Goal: Find contact information: Find contact information

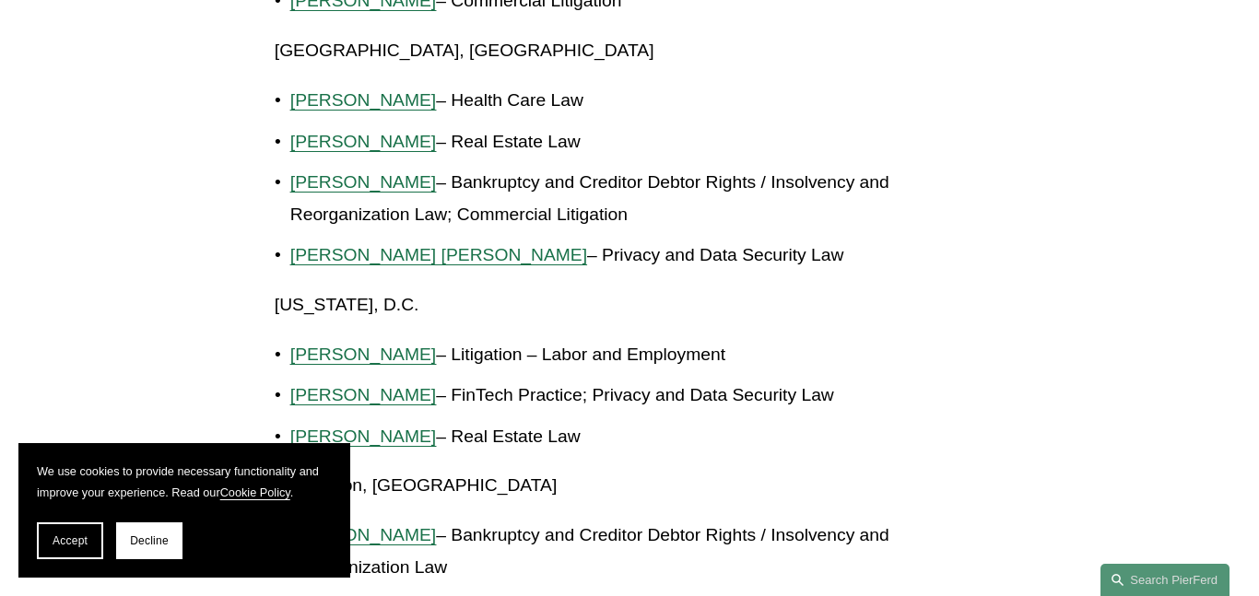
scroll to position [3911, 0]
click at [440, 244] on span "[PERSON_NAME] [PERSON_NAME]" at bounding box center [438, 253] width 297 height 19
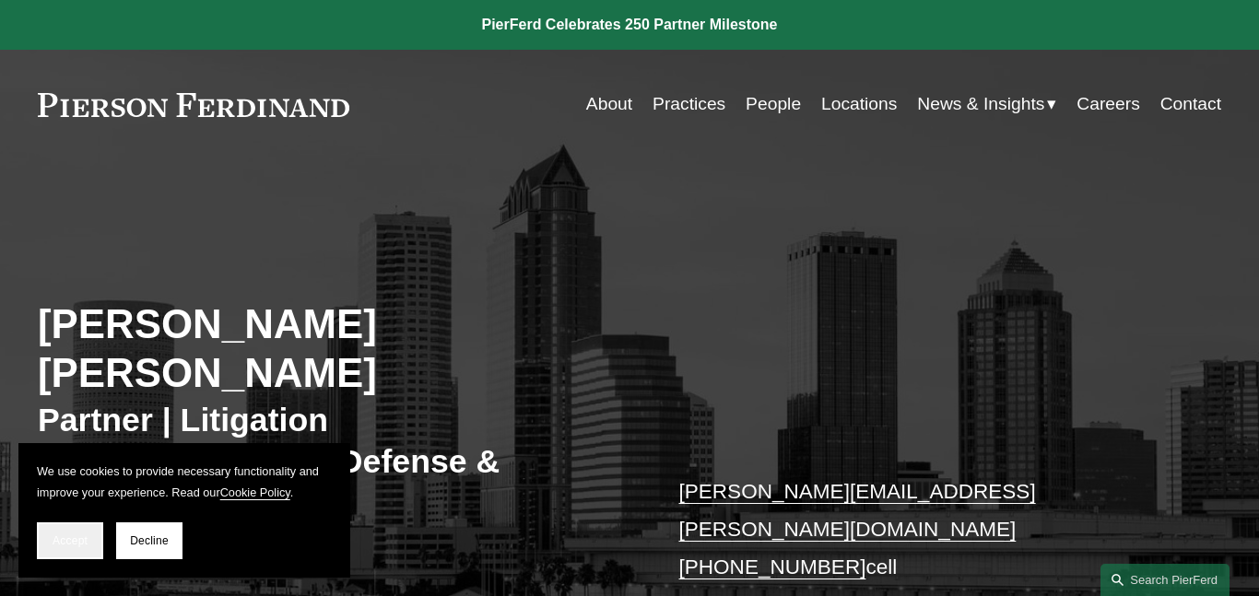
click at [95, 526] on button "Accept" at bounding box center [70, 540] width 66 height 37
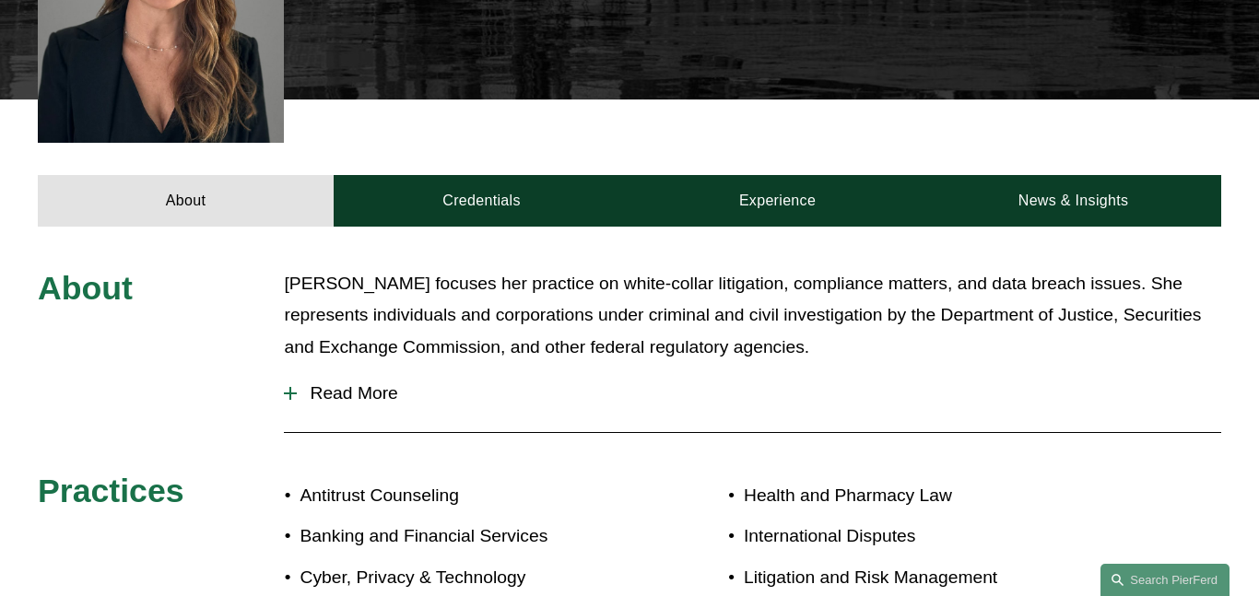
scroll to position [749, 0]
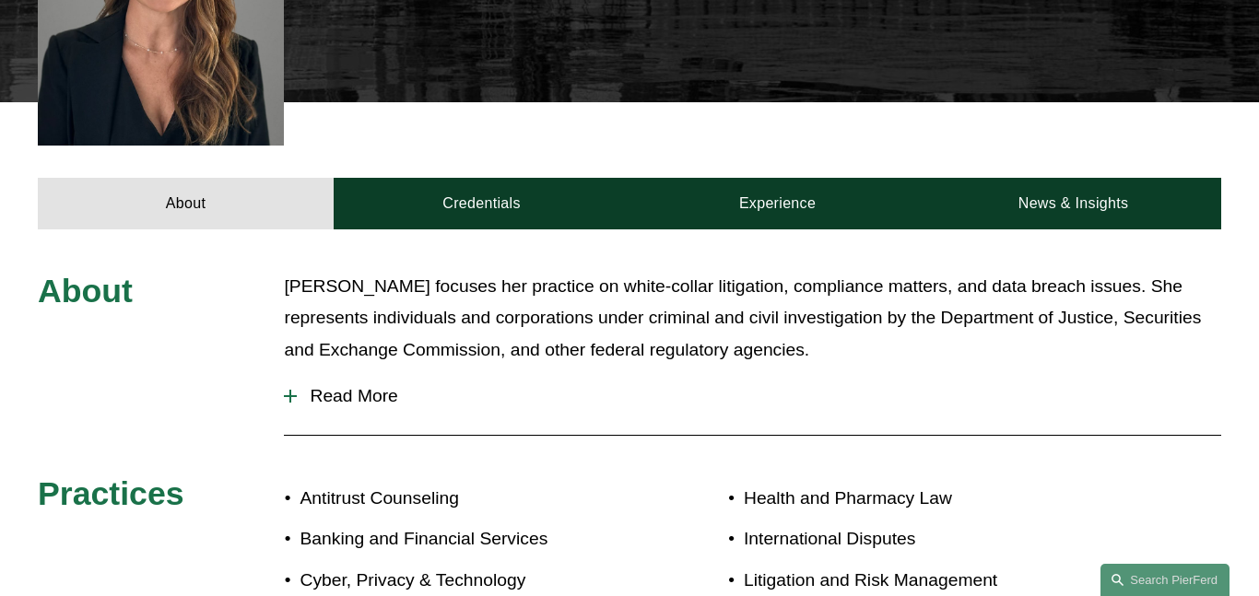
click at [363, 386] on span "Read More" at bounding box center [759, 396] width 924 height 20
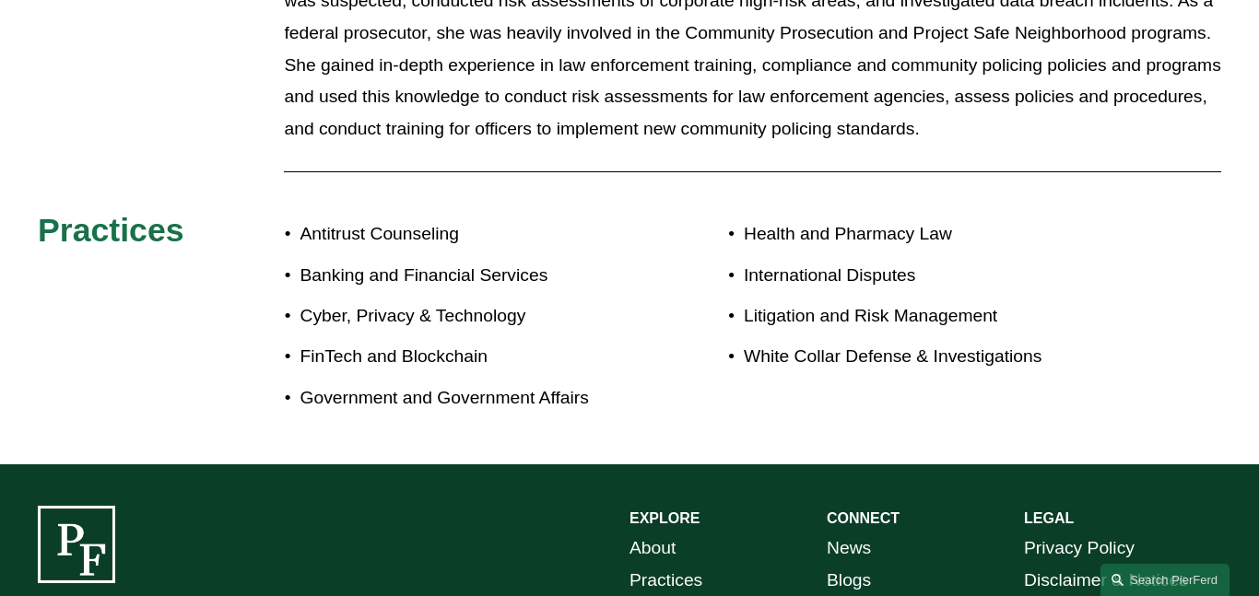
scroll to position [1631, 0]
